Goal: Task Accomplishment & Management: Manage account settings

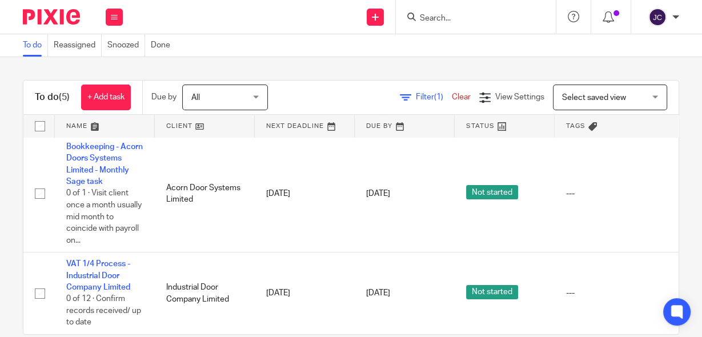
scroll to position [186, 0]
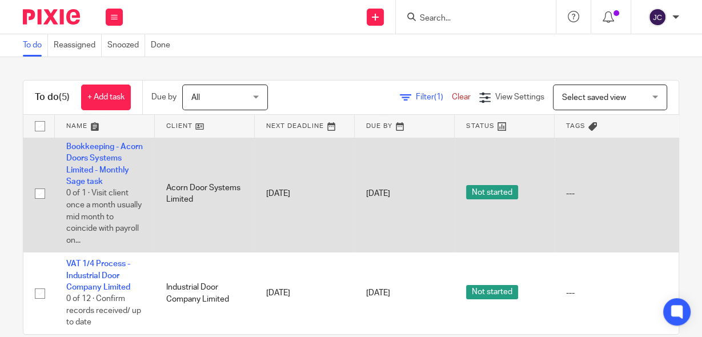
click at [83, 155] on td "Bookkeeping - Acorn Doors Systems Limited - Monthly Sage task 0 of 1 · Visit cl…" at bounding box center [105, 193] width 100 height 117
click at [83, 151] on link "Bookkeeping - Acorn Doors Systems Limited - Monthly Sage task" at bounding box center [104, 164] width 77 height 43
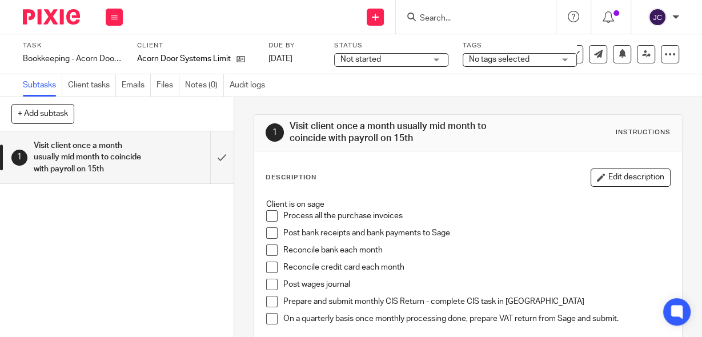
click at [266, 217] on span at bounding box center [271, 215] width 11 height 11
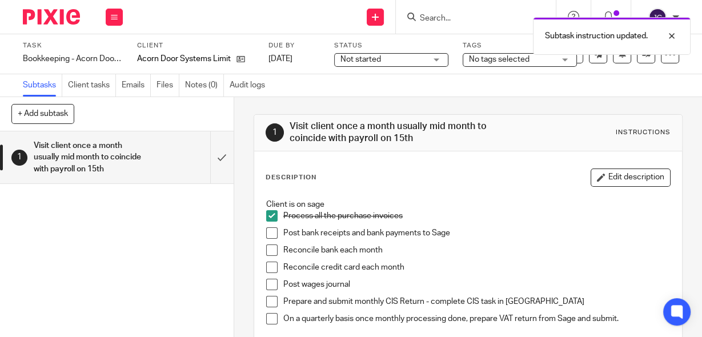
click at [268, 232] on span at bounding box center [271, 232] width 11 height 11
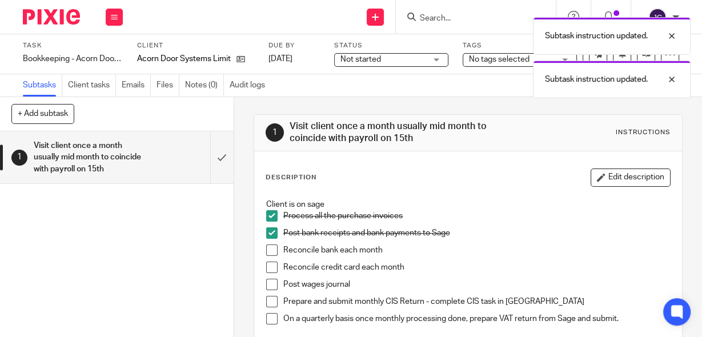
click at [268, 249] on span at bounding box center [271, 249] width 11 height 11
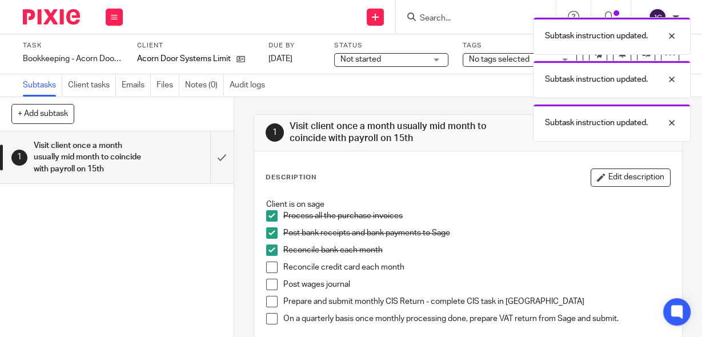
click at [270, 262] on span at bounding box center [271, 267] width 11 height 11
click at [271, 283] on span at bounding box center [271, 284] width 11 height 11
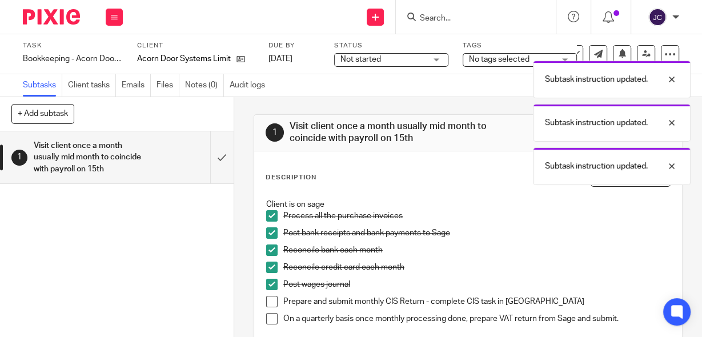
click at [269, 299] on span at bounding box center [271, 301] width 11 height 11
click at [269, 315] on span at bounding box center [271, 318] width 11 height 11
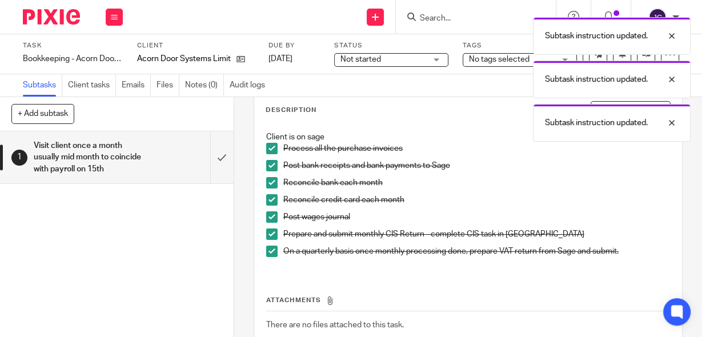
scroll to position [77, 0]
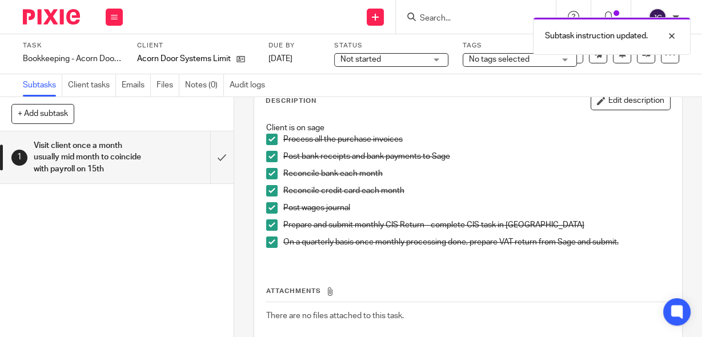
click at [436, 55] on div "Not started Not started" at bounding box center [391, 60] width 114 height 14
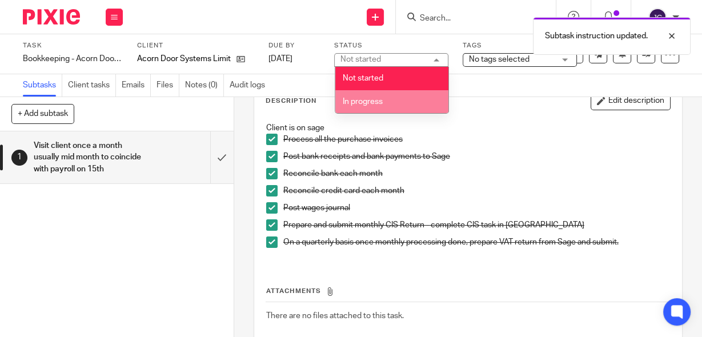
click at [378, 100] on span "In progress" at bounding box center [363, 102] width 40 height 8
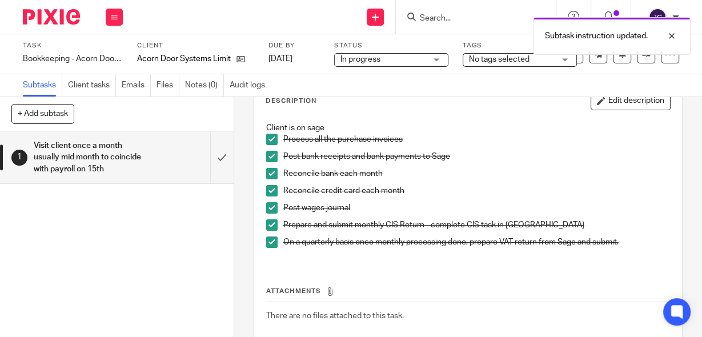
click at [568, 57] on div "No tags selected" at bounding box center [520, 60] width 114 height 14
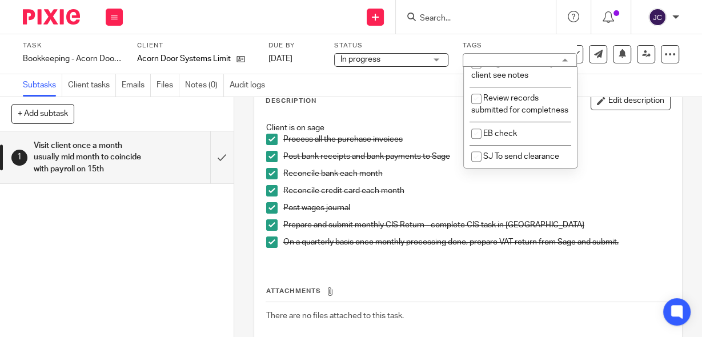
scroll to position [633, 0]
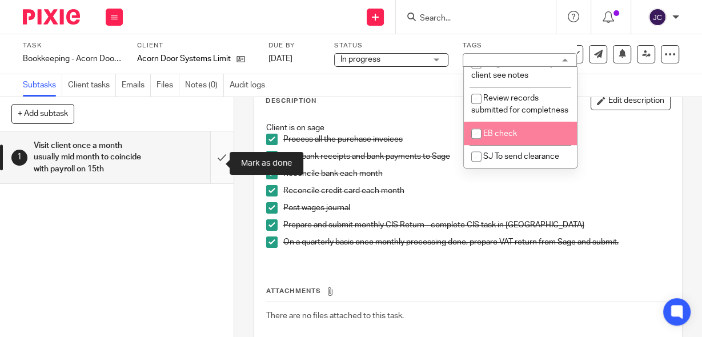
click at [211, 165] on input "submit" at bounding box center [117, 157] width 234 height 52
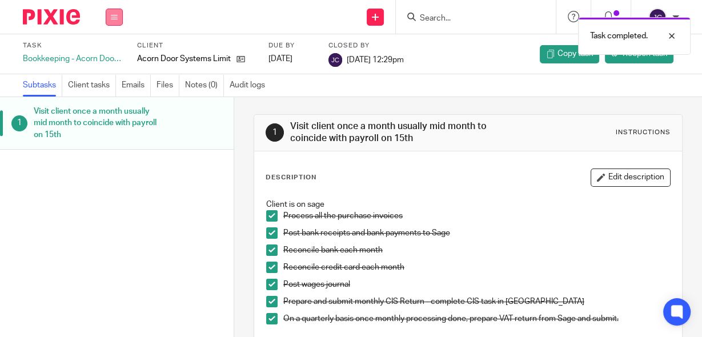
click at [115, 14] on icon at bounding box center [114, 17] width 7 height 7
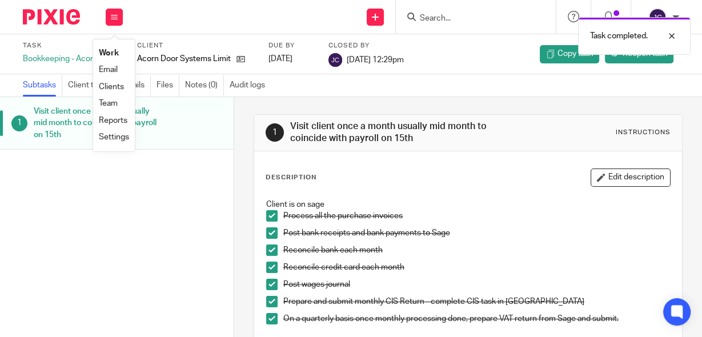
click at [115, 53] on link "Work" at bounding box center [109, 53] width 20 height 8
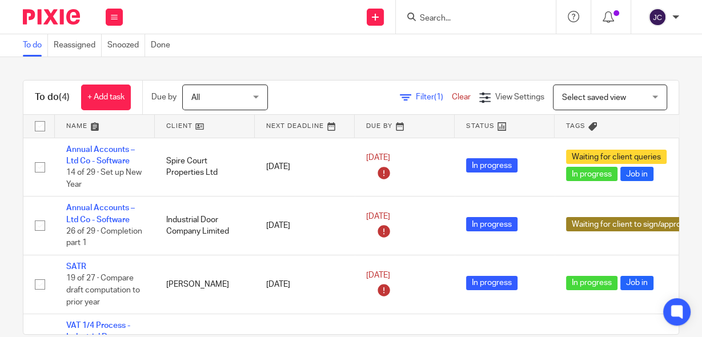
scroll to position [69, 0]
